Goal: Task Accomplishment & Management: Use online tool/utility

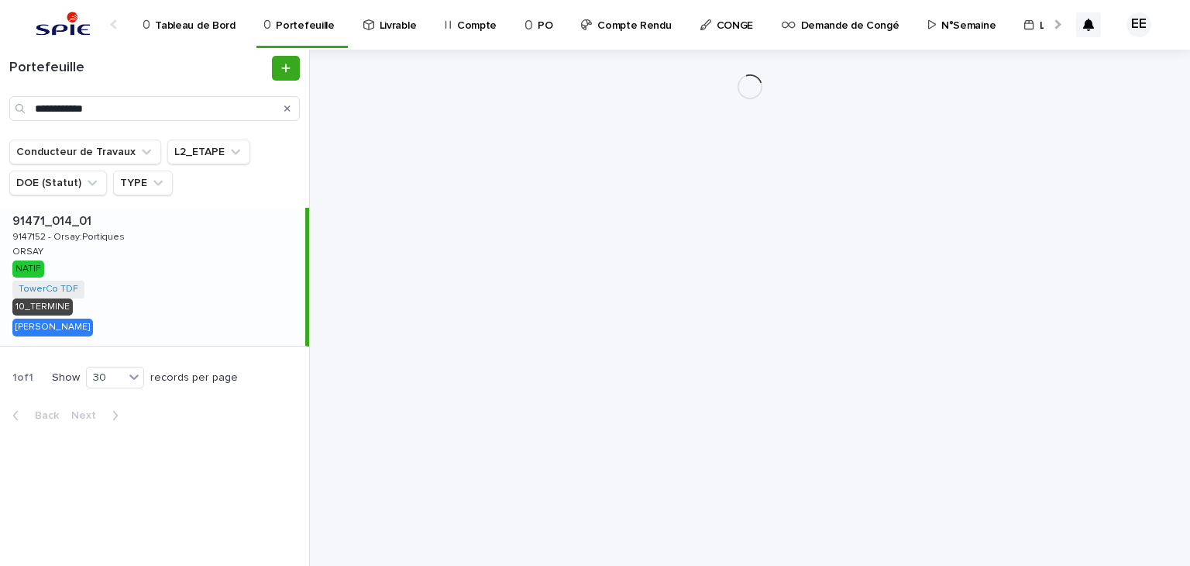
click at [1057, 26] on div at bounding box center [1057, 24] width 10 height 10
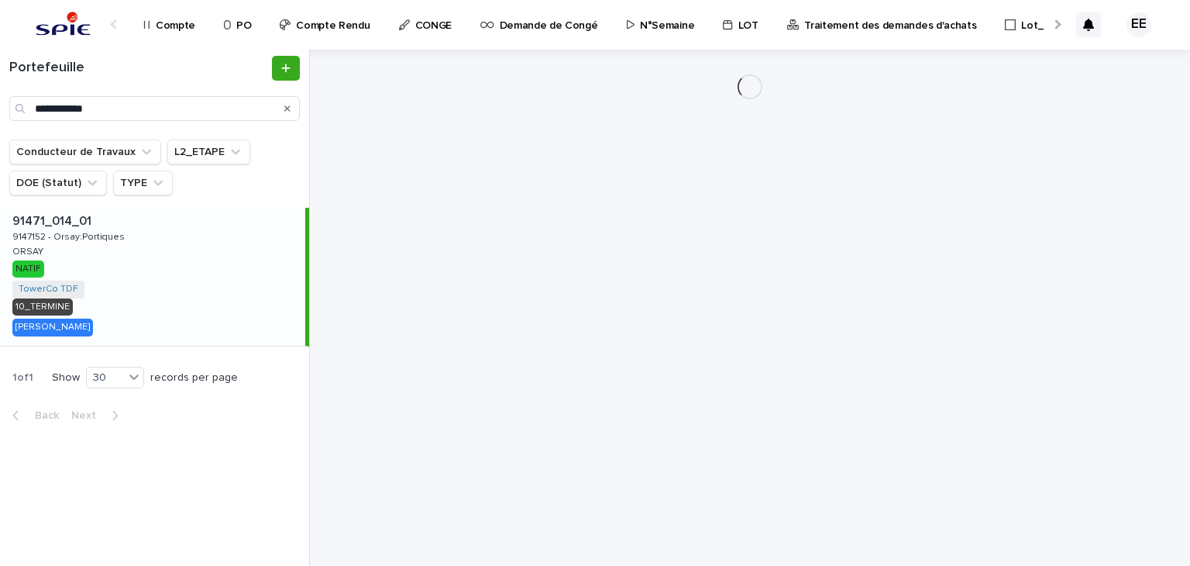
scroll to position [0, 325]
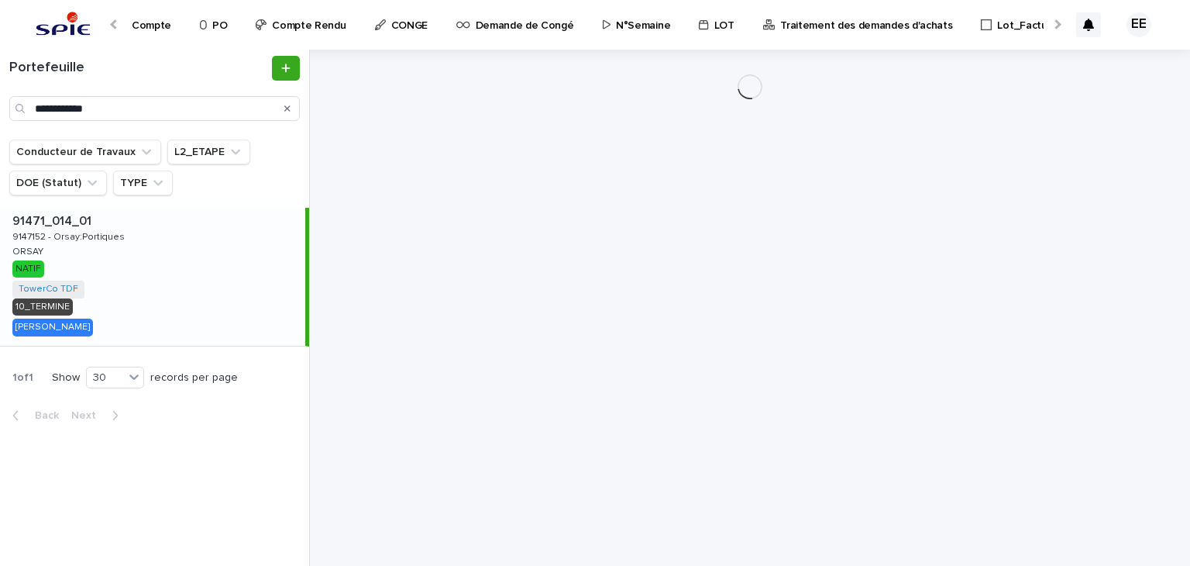
click at [890, 23] on p "Traitement des demandes d'achats" at bounding box center [866, 16] width 172 height 33
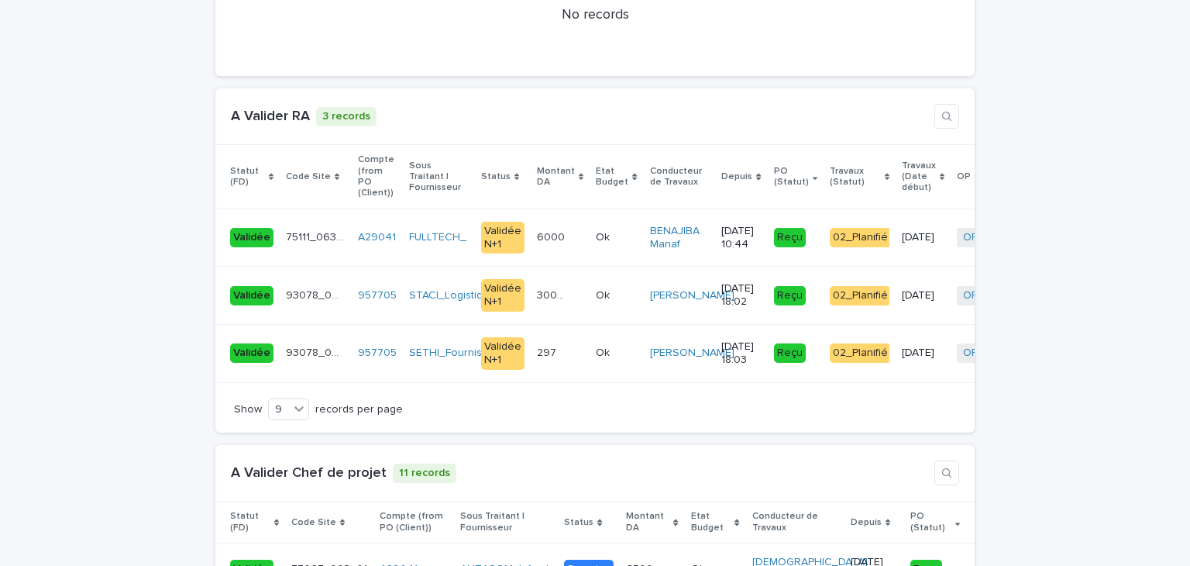
scroll to position [3177, 0]
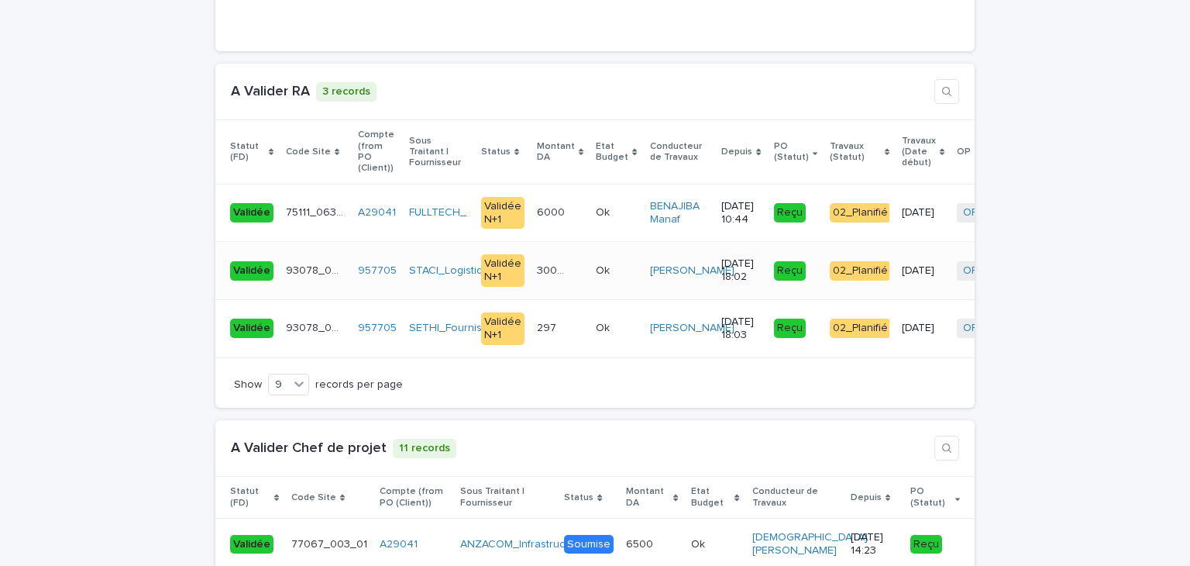
click at [546, 258] on div "3002.06 3002.06" at bounding box center [560, 271] width 46 height 26
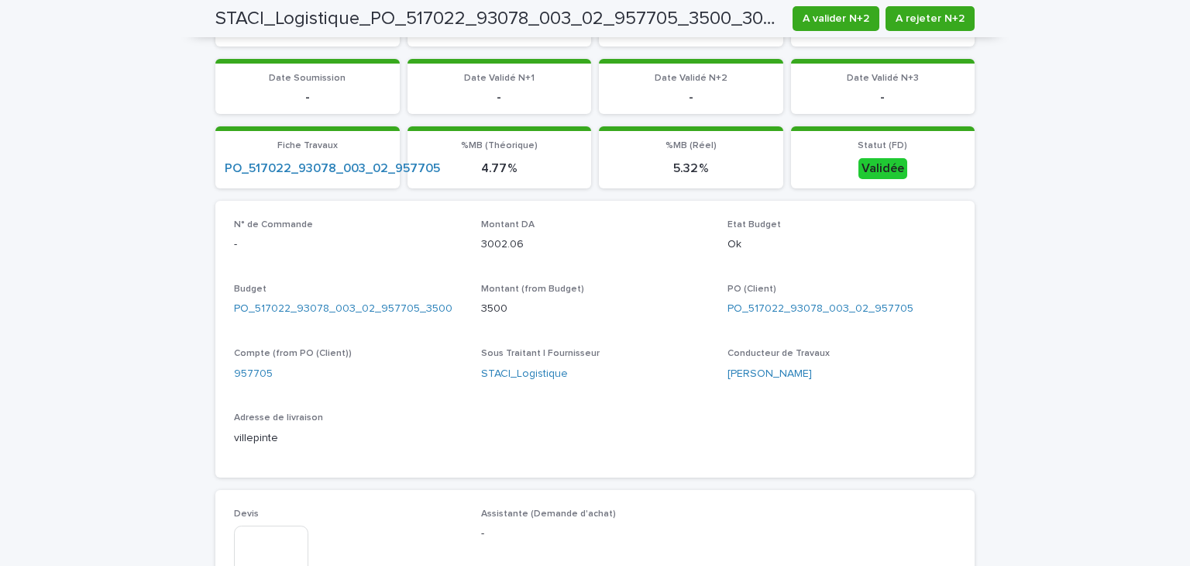
scroll to position [465, 0]
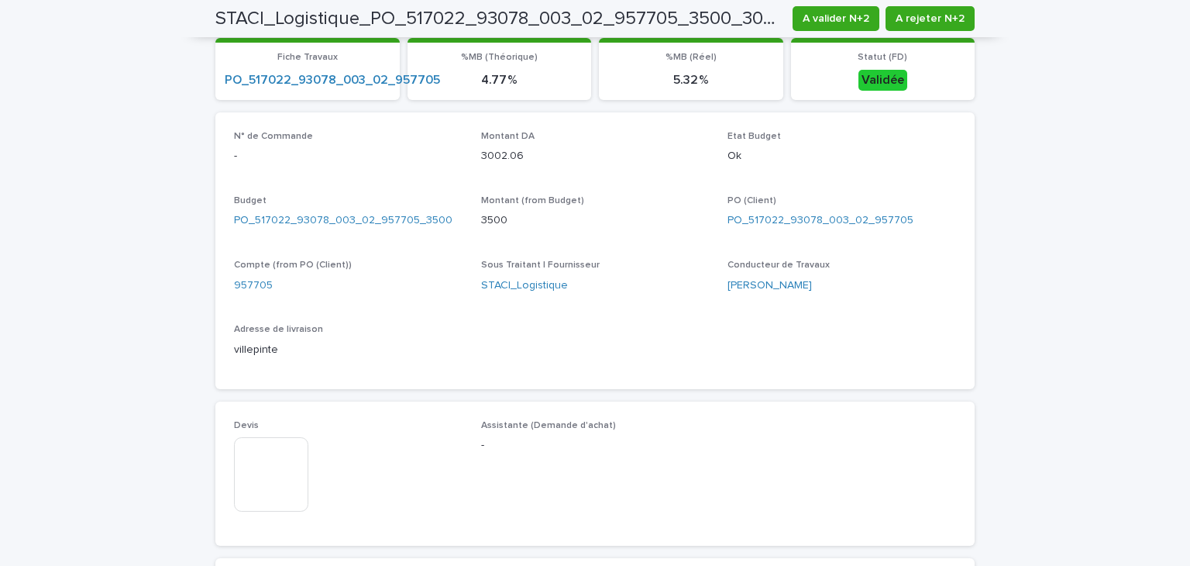
click at [270, 476] on img at bounding box center [271, 474] width 74 height 74
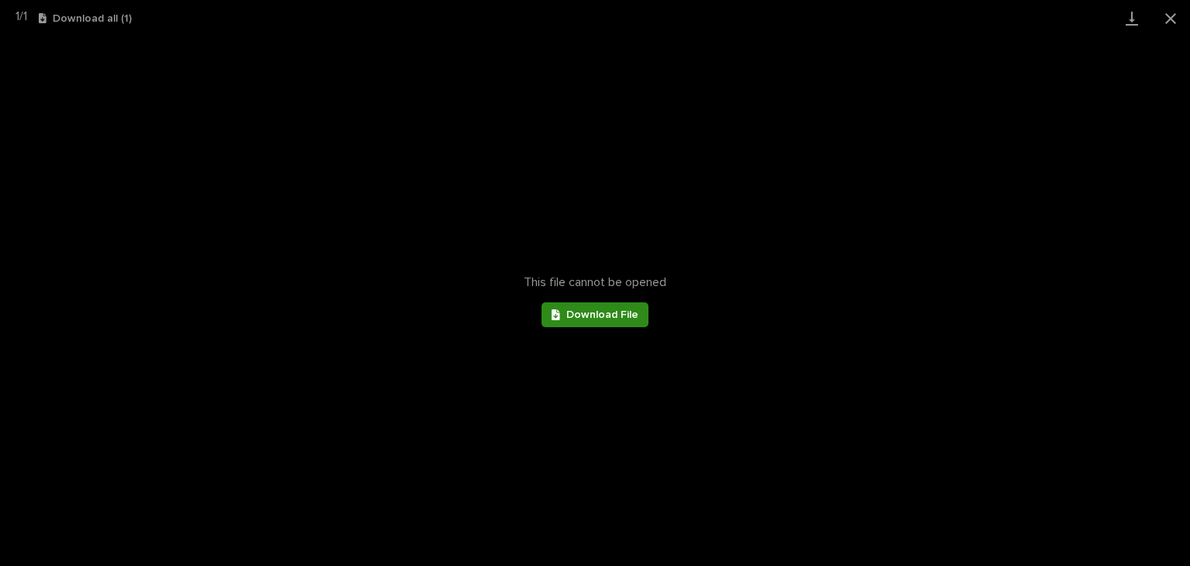
click at [616, 314] on span "Download File" at bounding box center [602, 314] width 72 height 11
click at [1168, 15] on button "Close gallery" at bounding box center [1171, 18] width 39 height 36
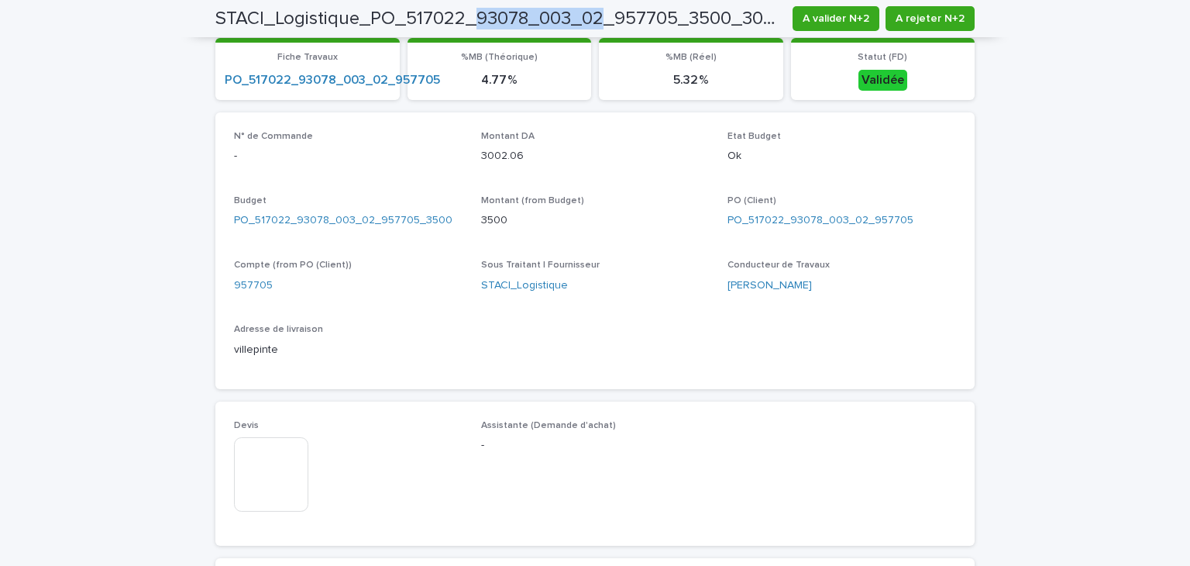
drag, startPoint x: 470, startPoint y: 16, endPoint x: 601, endPoint y: 23, distance: 131.9
click at [601, 23] on h2 "STACI_Logistique_PO_517022_93078_003_02_957705_3500_3002.06" at bounding box center [497, 19] width 565 height 22
copy h2 "93078_003_02"
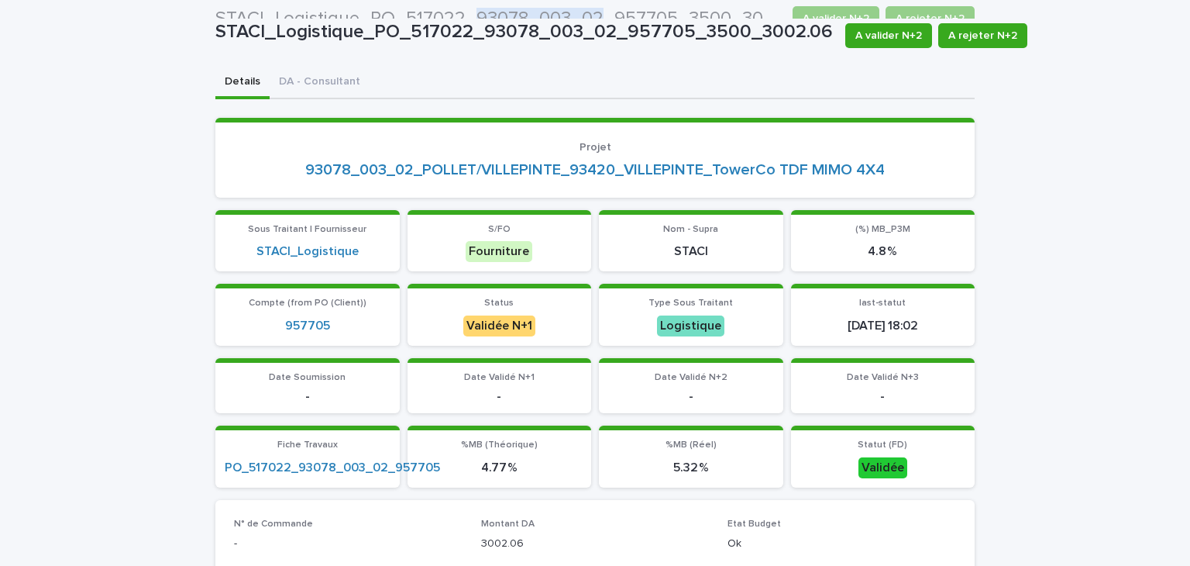
scroll to position [0, 0]
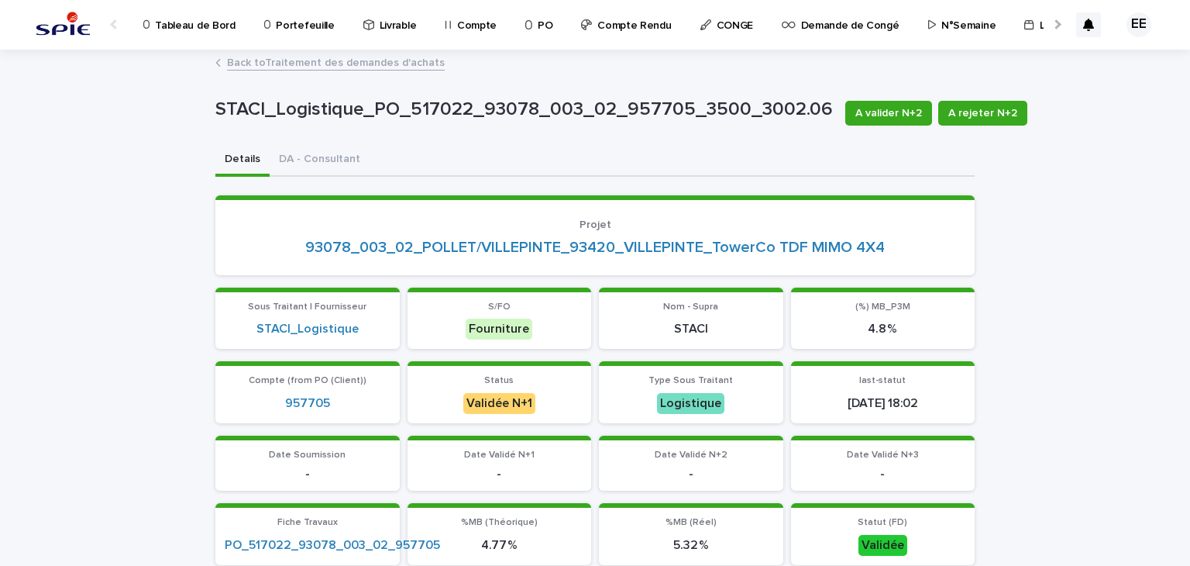
click at [336, 65] on link "Back to Traitement des demandes d'achats" at bounding box center [336, 62] width 218 height 18
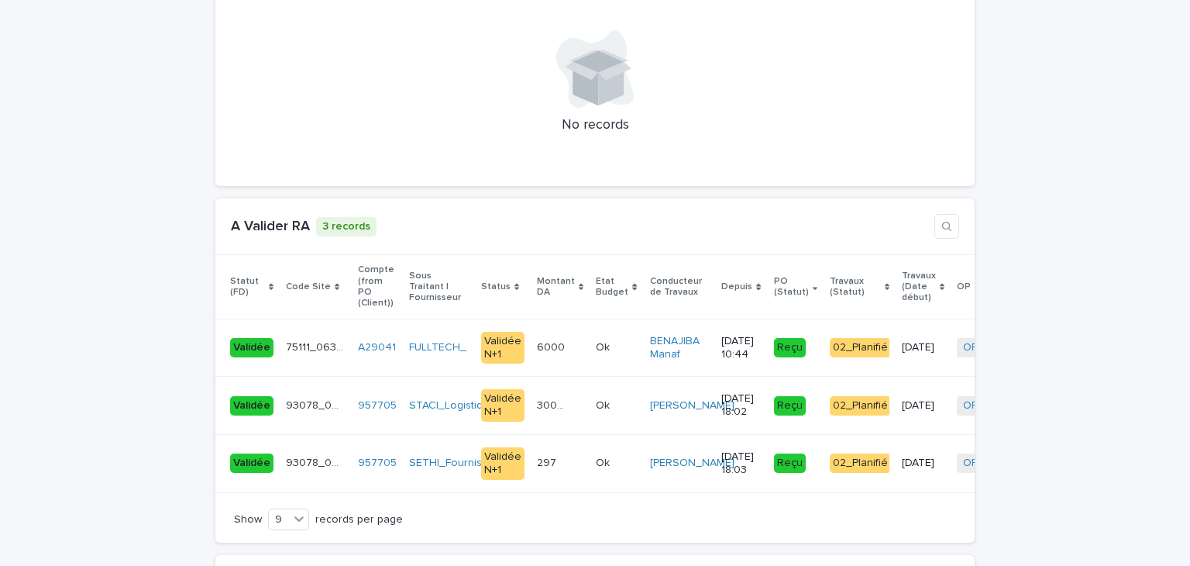
scroll to position [3177, 0]
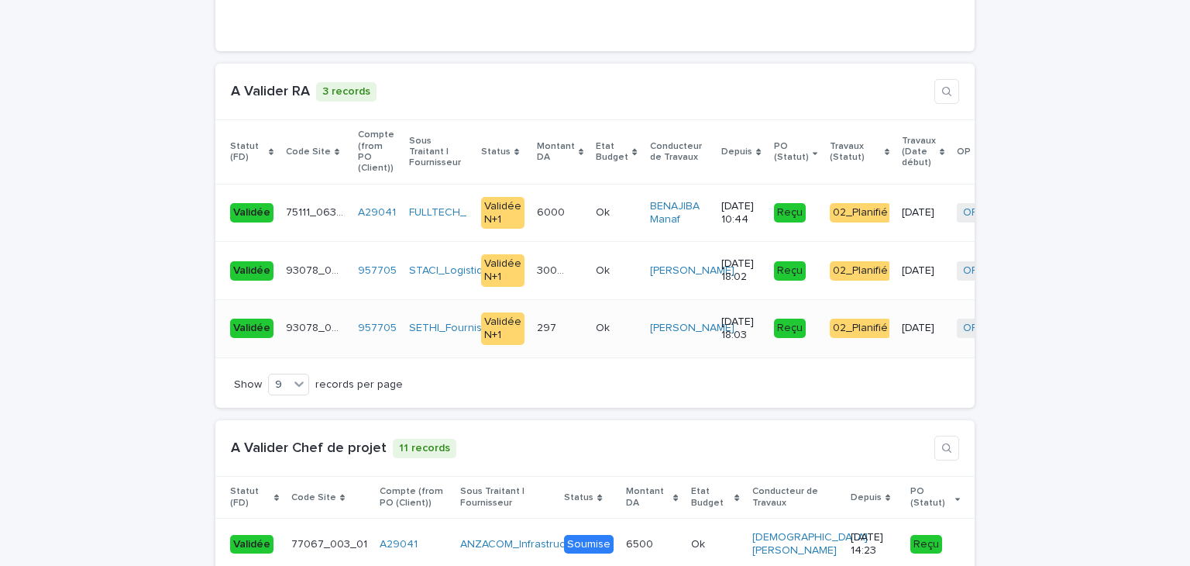
click at [561, 305] on td "297 297" at bounding box center [560, 329] width 59 height 58
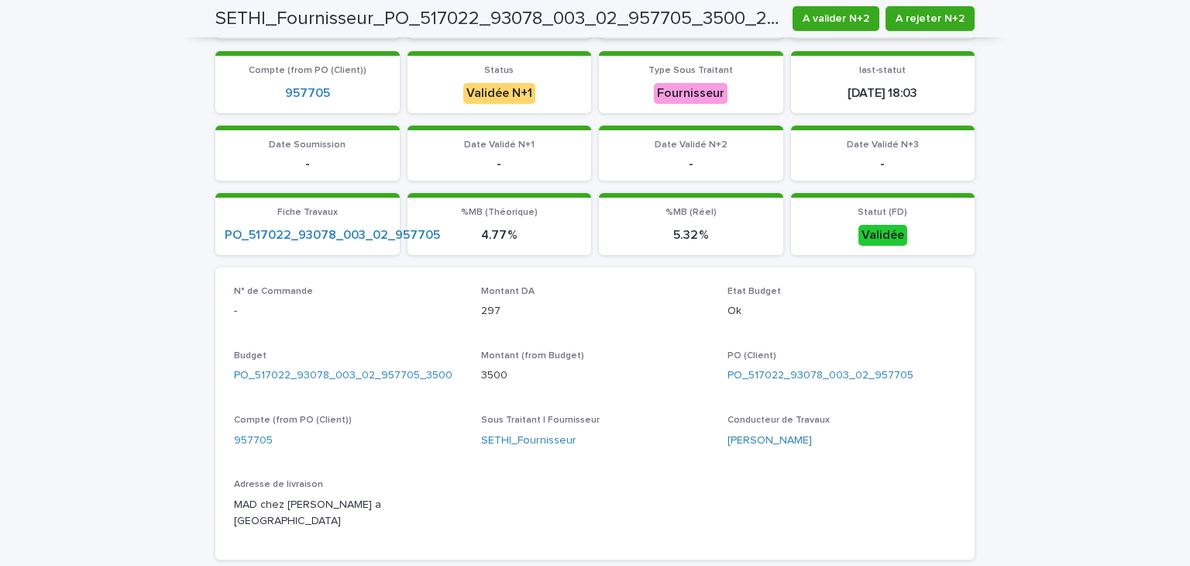
scroll to position [465, 0]
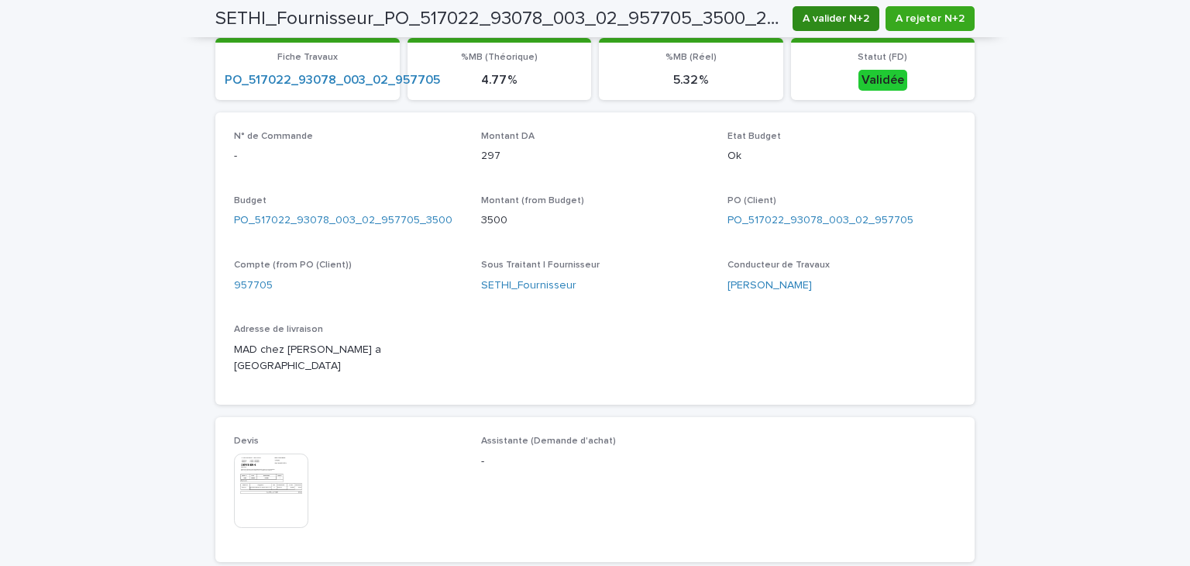
click at [844, 6] on button "A valider N+2" at bounding box center [836, 18] width 87 height 25
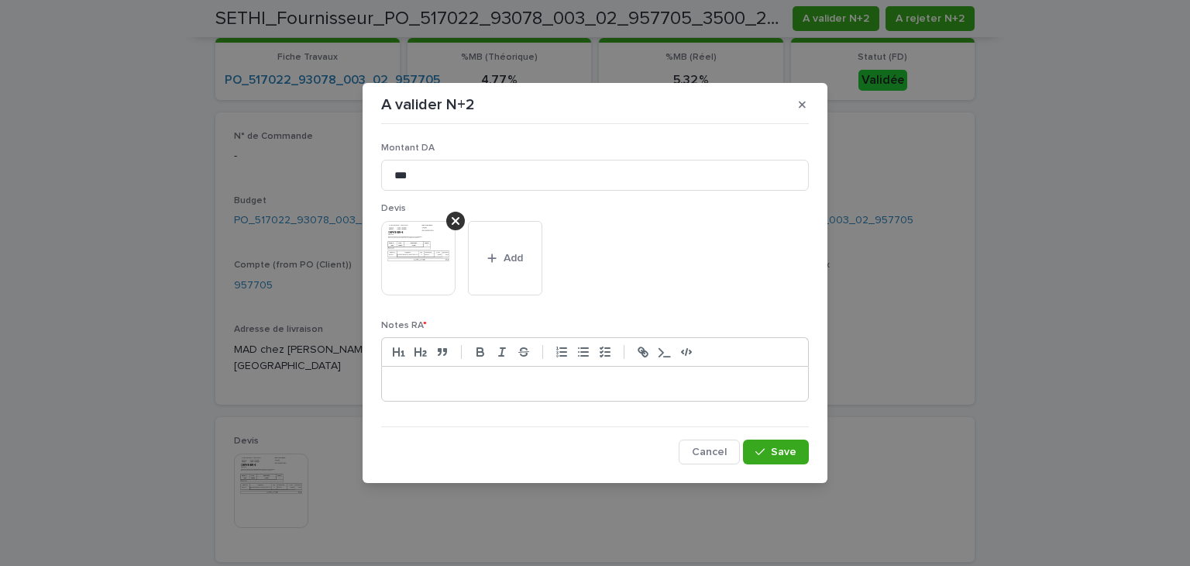
click at [632, 386] on p at bounding box center [595, 383] width 403 height 15
click at [776, 450] on span "Save" at bounding box center [784, 451] width 26 height 11
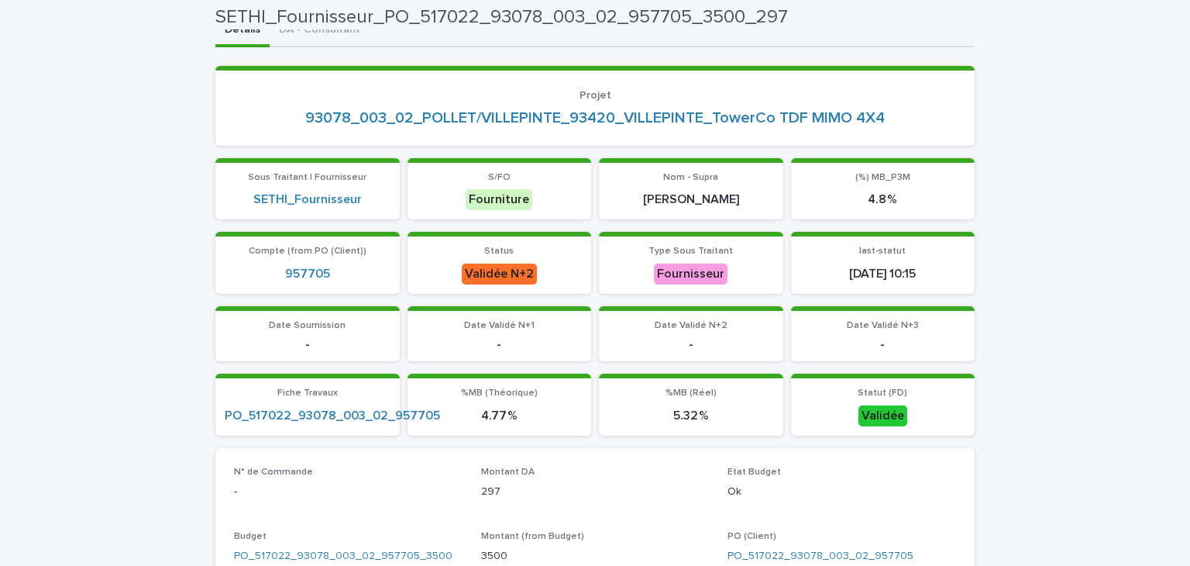
scroll to position [0, 0]
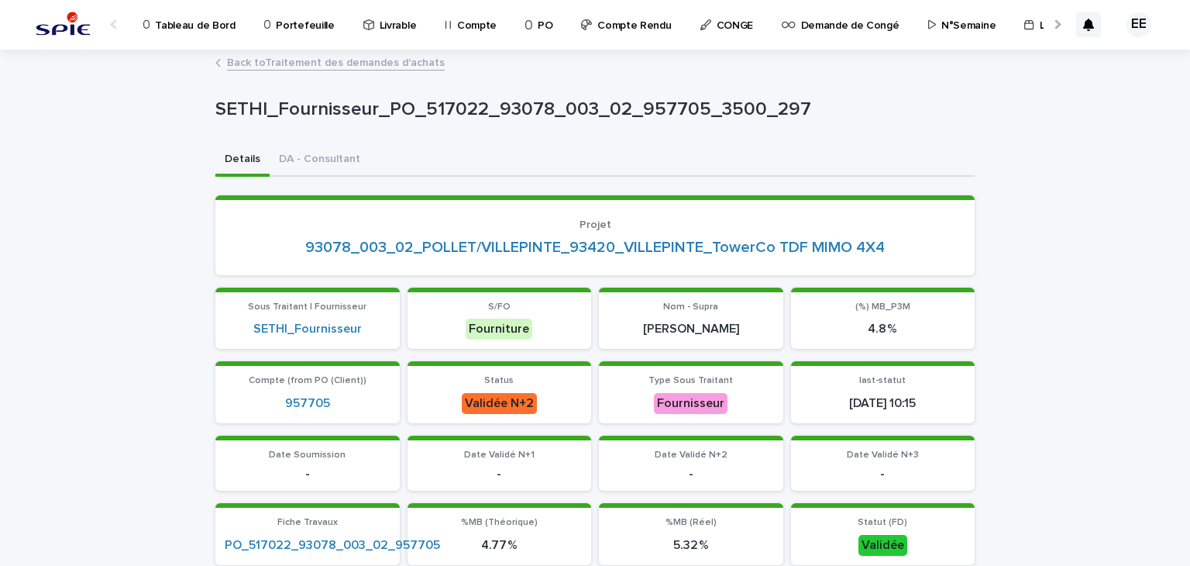
click at [381, 67] on link "Back to Traitement des demandes d'achats" at bounding box center [336, 62] width 218 height 18
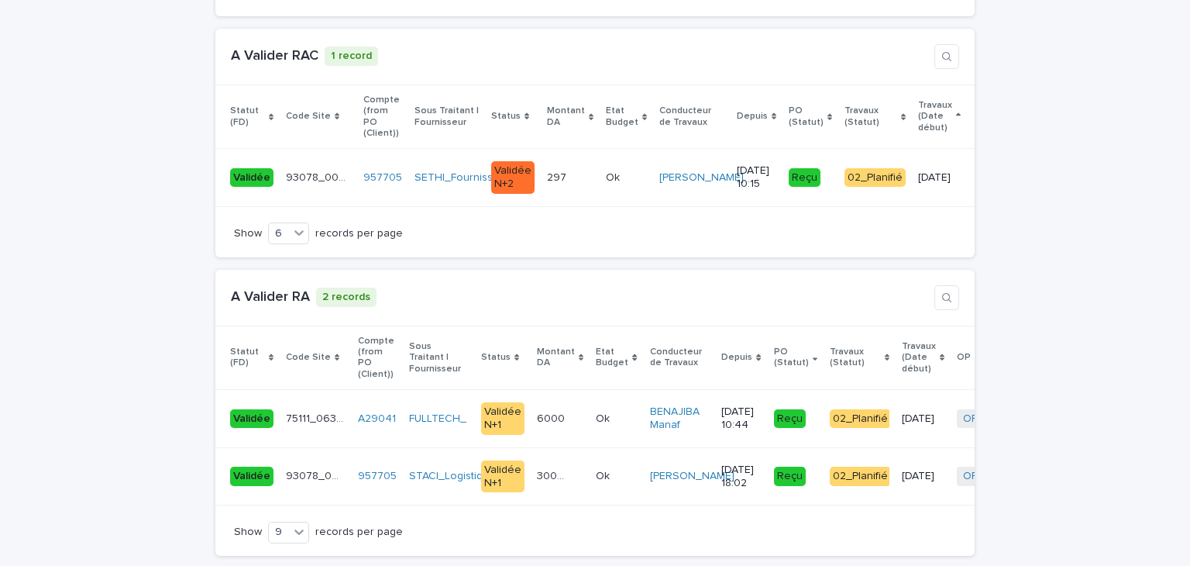
scroll to position [3100, 0]
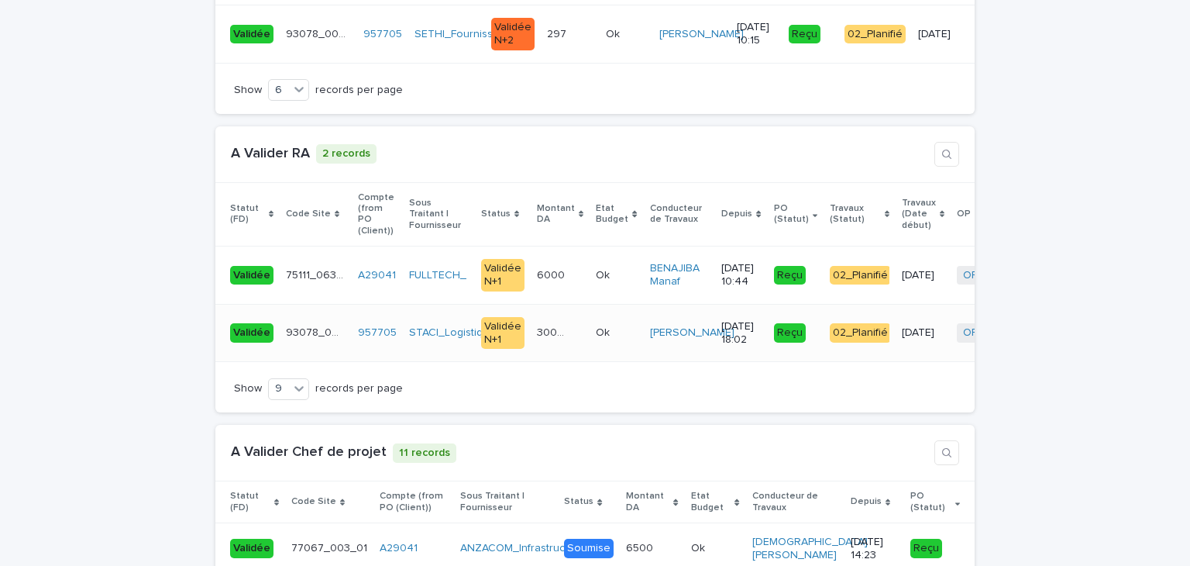
click at [539, 323] on p "3002.06" at bounding box center [553, 331] width 33 height 16
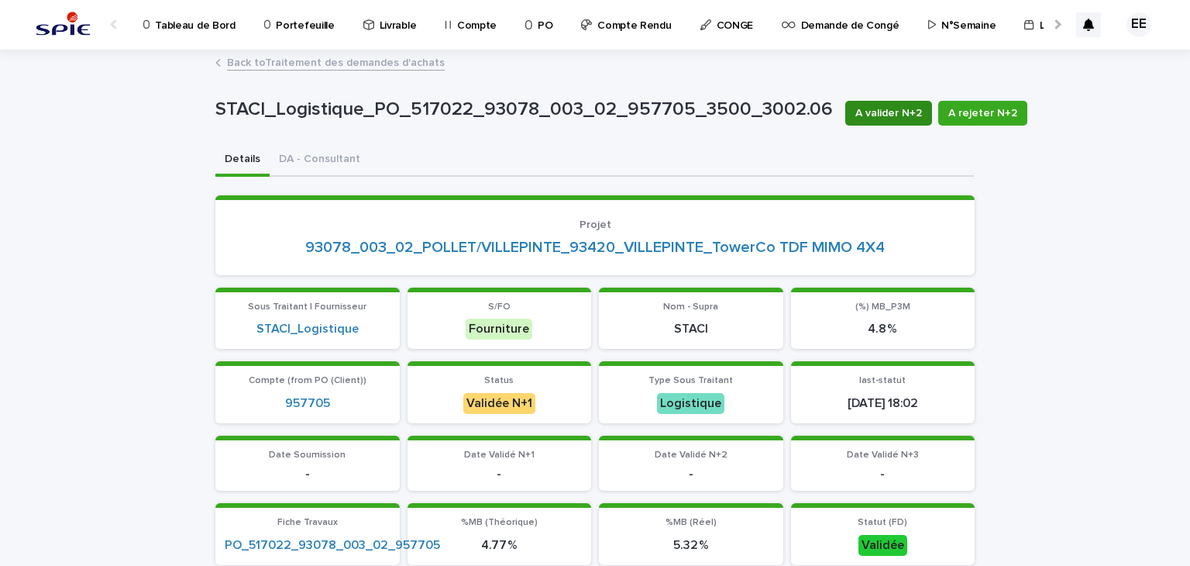
click at [869, 115] on span "A valider N+2" at bounding box center [889, 112] width 67 height 15
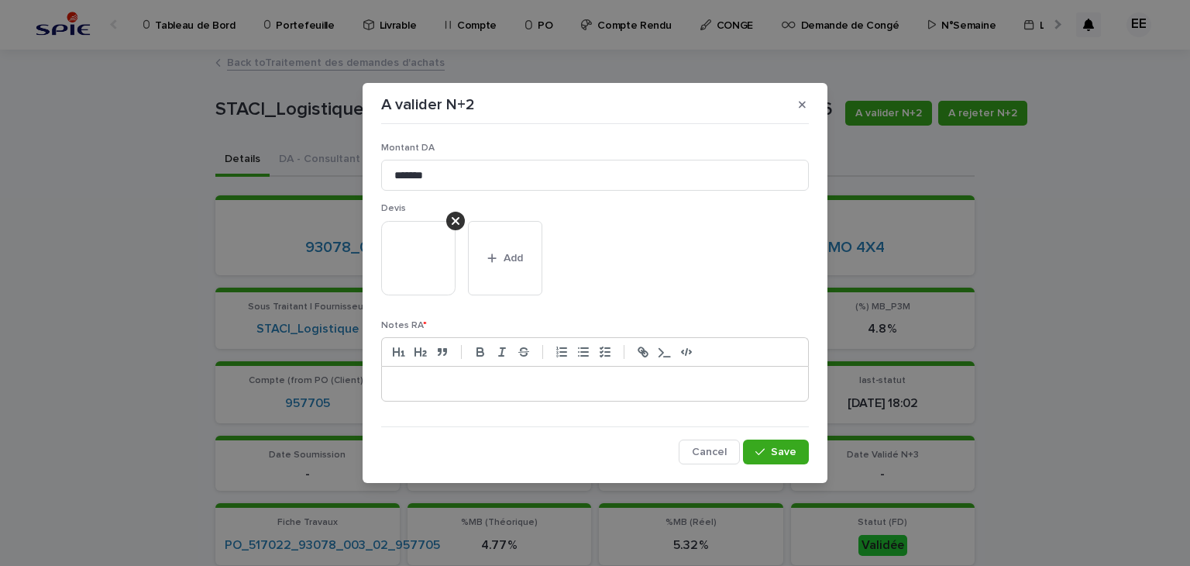
click at [592, 396] on div at bounding box center [595, 384] width 426 height 34
click at [801, 453] on button "Save" at bounding box center [776, 451] width 66 height 25
